Goal: Navigation & Orientation: Find specific page/section

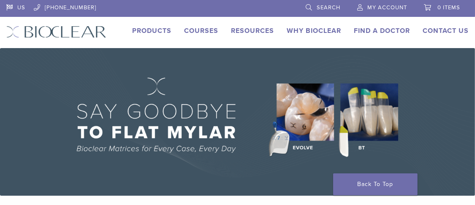
click at [153, 29] on link "Products" at bounding box center [151, 31] width 39 height 8
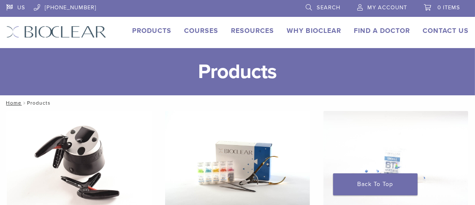
click at [60, 32] on img at bounding box center [56, 32] width 100 height 12
